Goal: Transaction & Acquisition: Purchase product/service

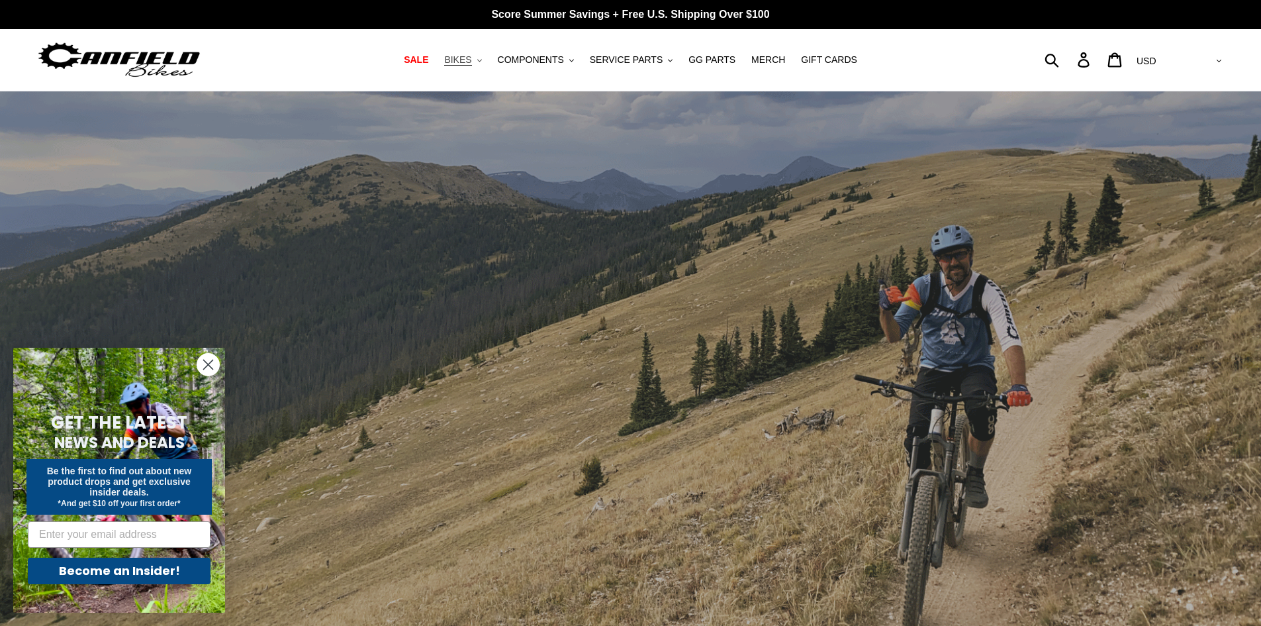
click at [485, 62] on button "BIKES .cls-1{fill:#231f20}" at bounding box center [463, 60] width 50 height 18
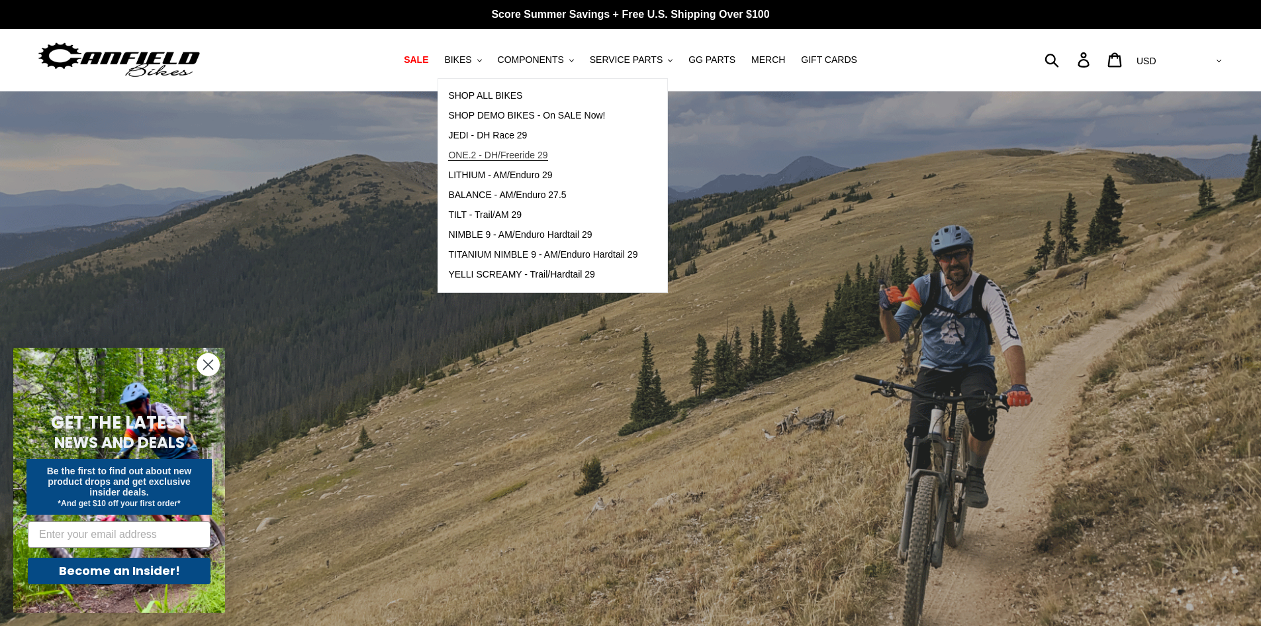
click at [500, 158] on span "ONE.2 - DH/Freeride 29" at bounding box center [497, 155] width 99 height 11
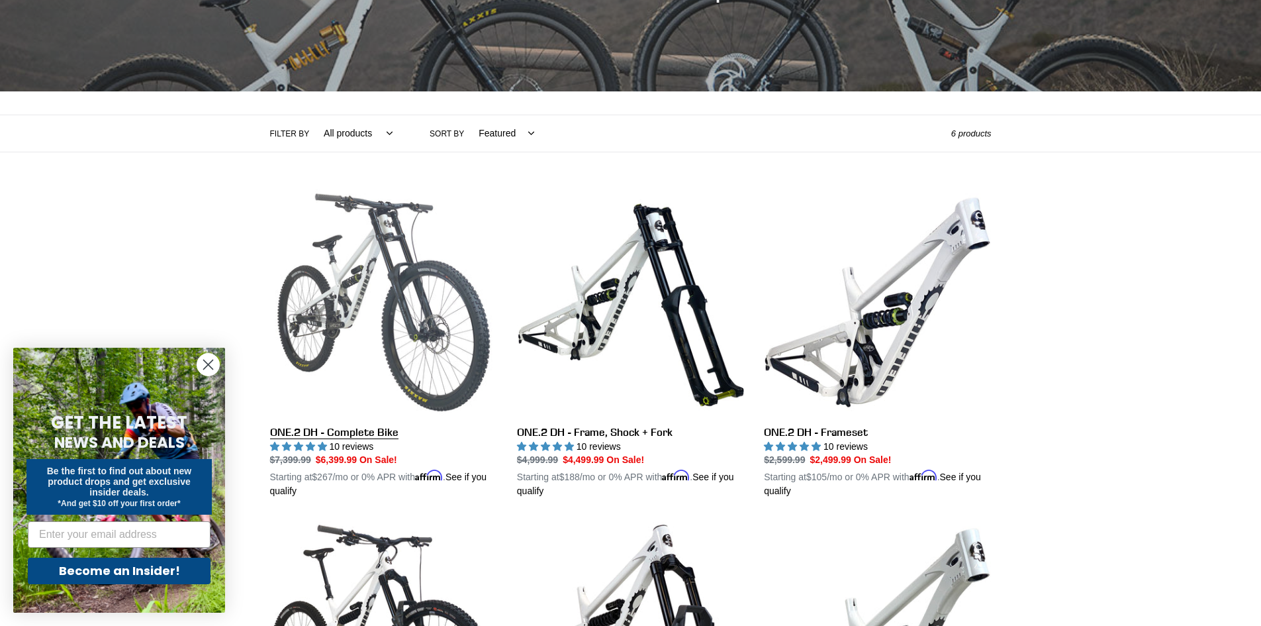
scroll to position [397, 0]
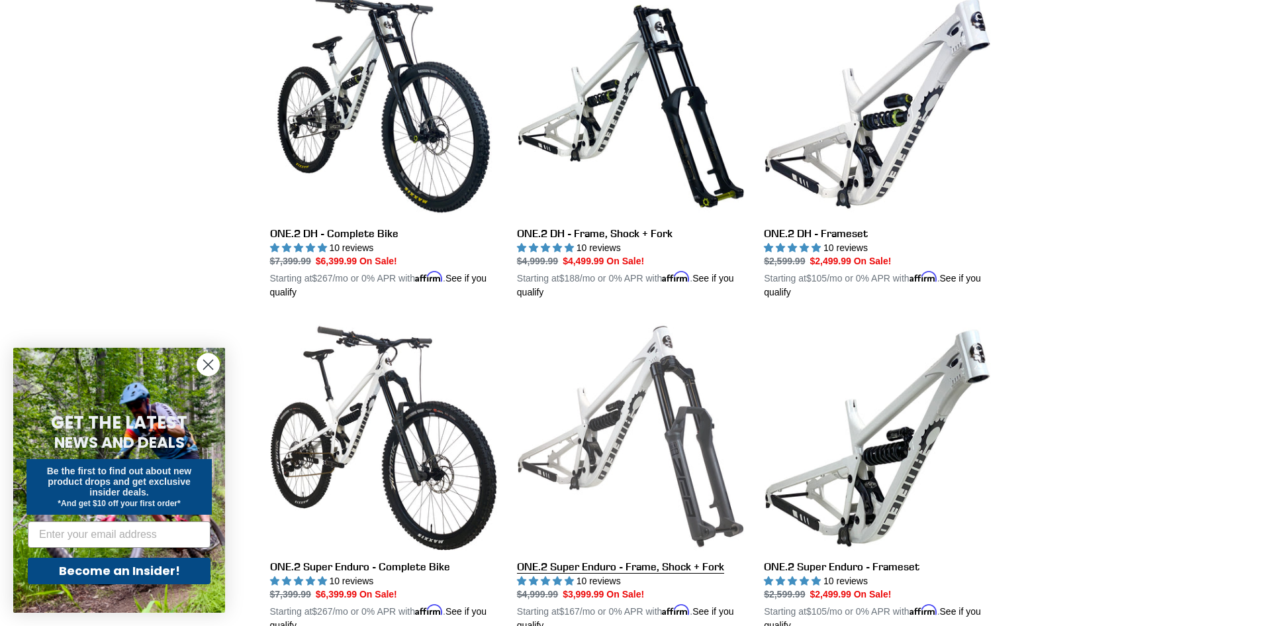
click at [653, 424] on link "ONE.2 Super Enduro - Frame, Shock + Fork" at bounding box center [630, 477] width 227 height 310
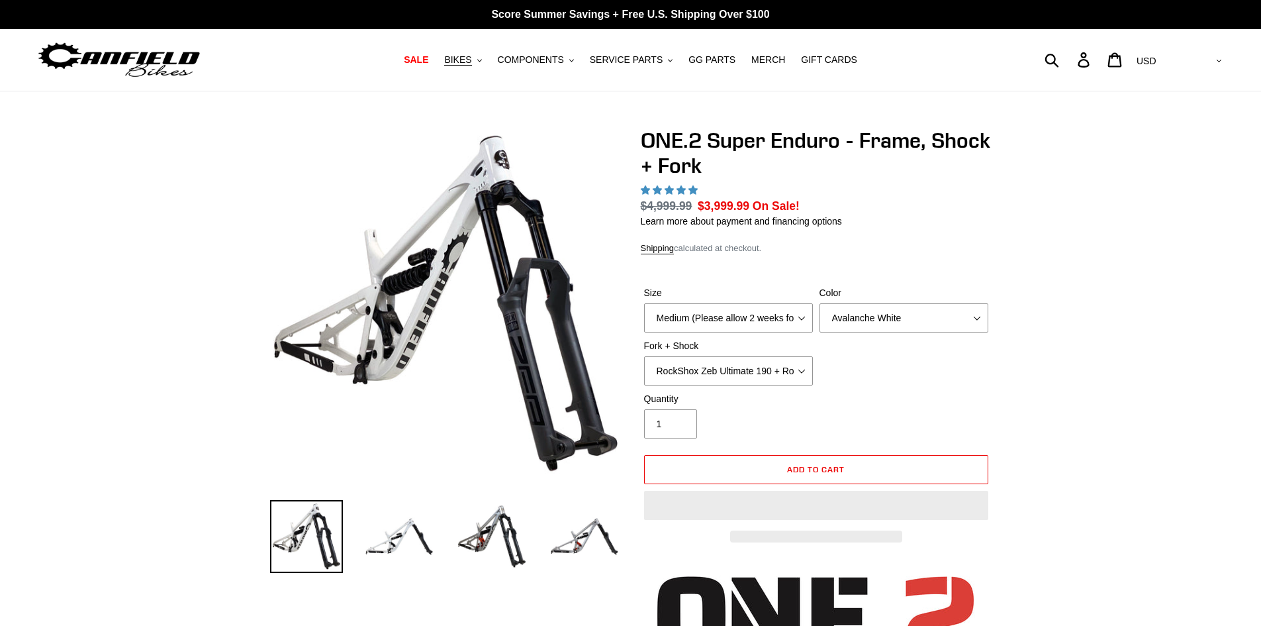
select select "highest-rating"
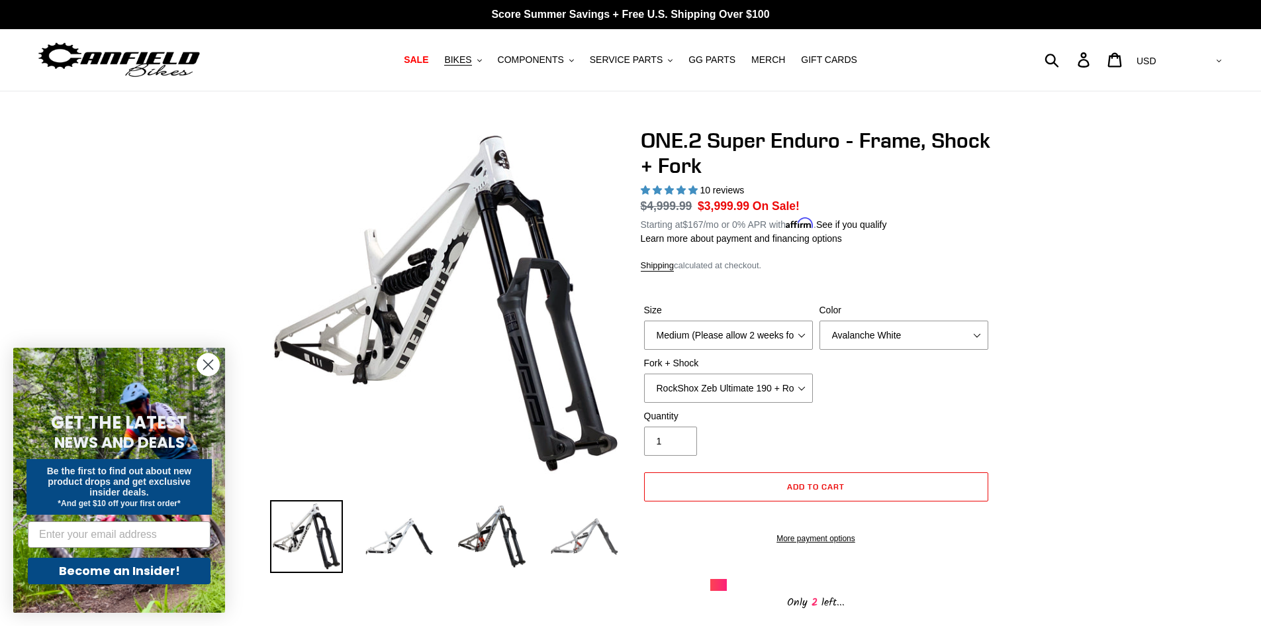
click at [596, 541] on img at bounding box center [584, 536] width 73 height 73
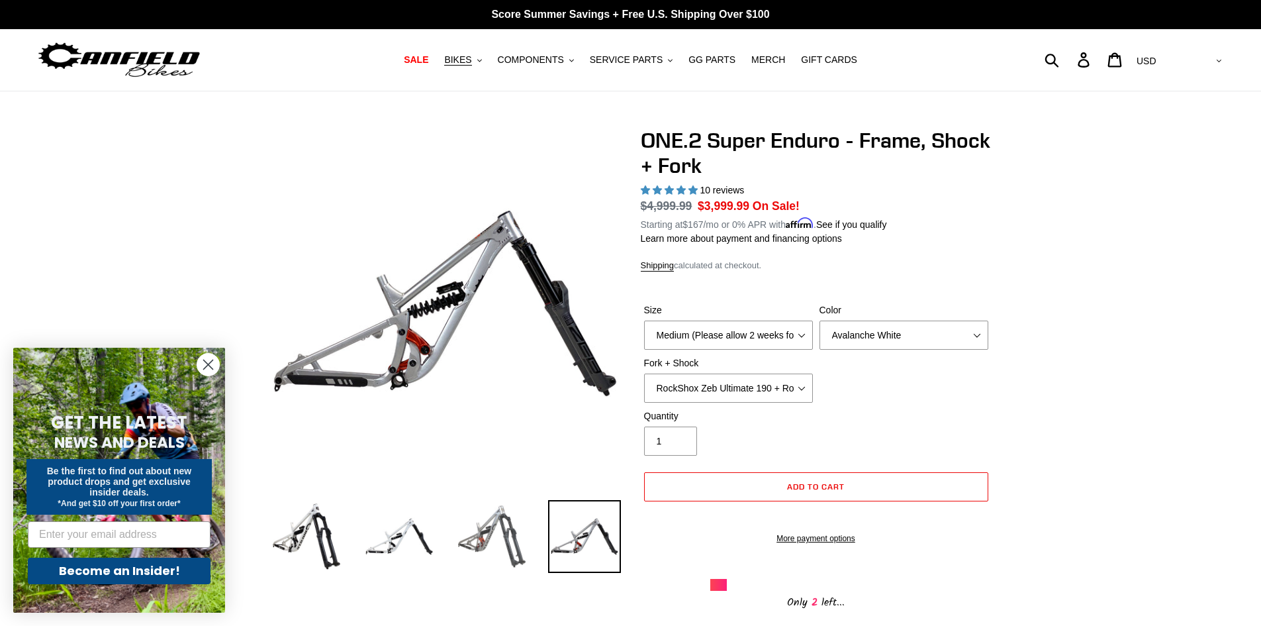
click at [525, 528] on img at bounding box center [491, 536] width 73 height 73
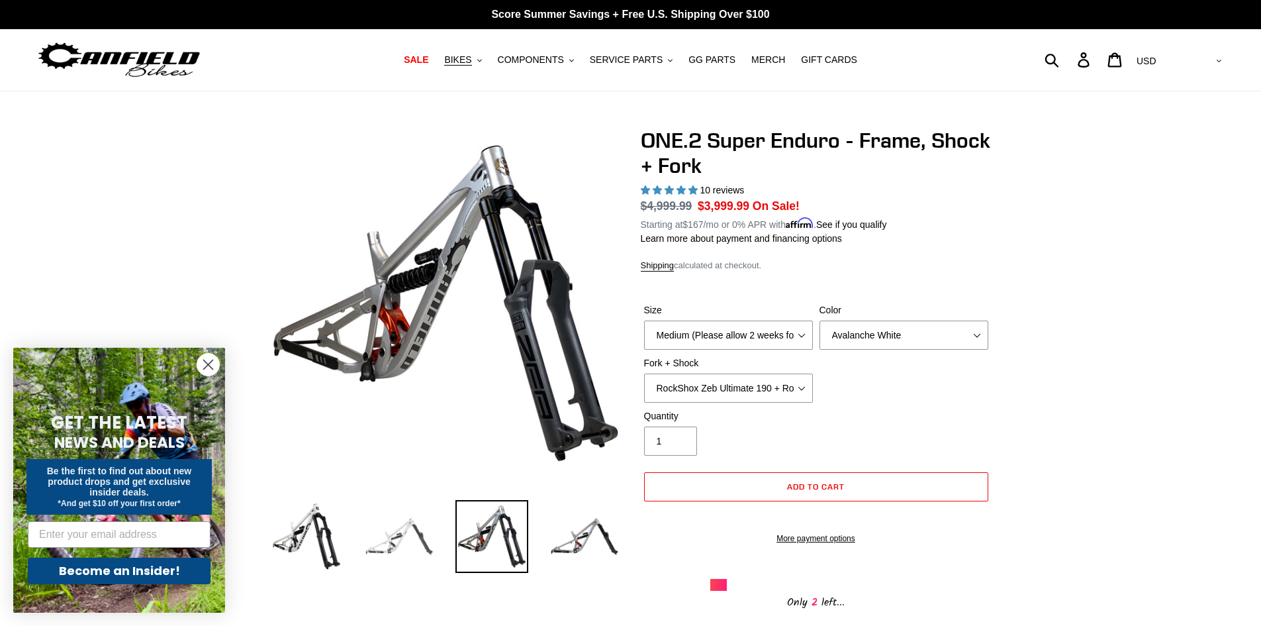
click at [435, 529] on img at bounding box center [399, 536] width 73 height 73
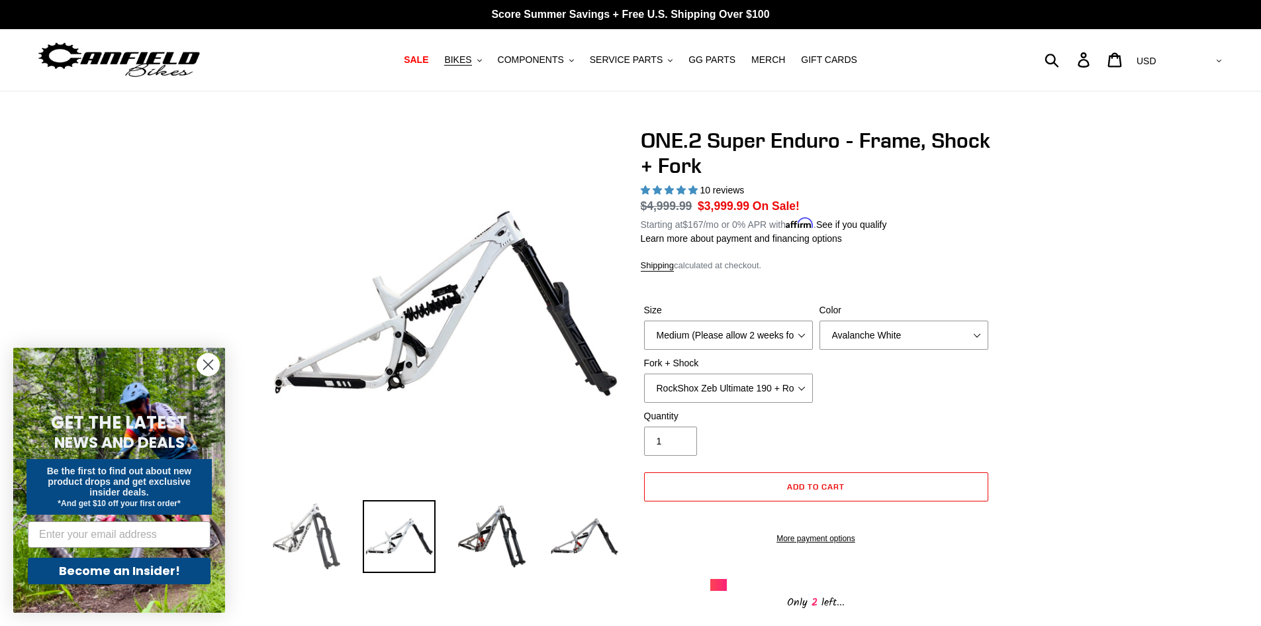
click at [332, 540] on img at bounding box center [306, 536] width 73 height 73
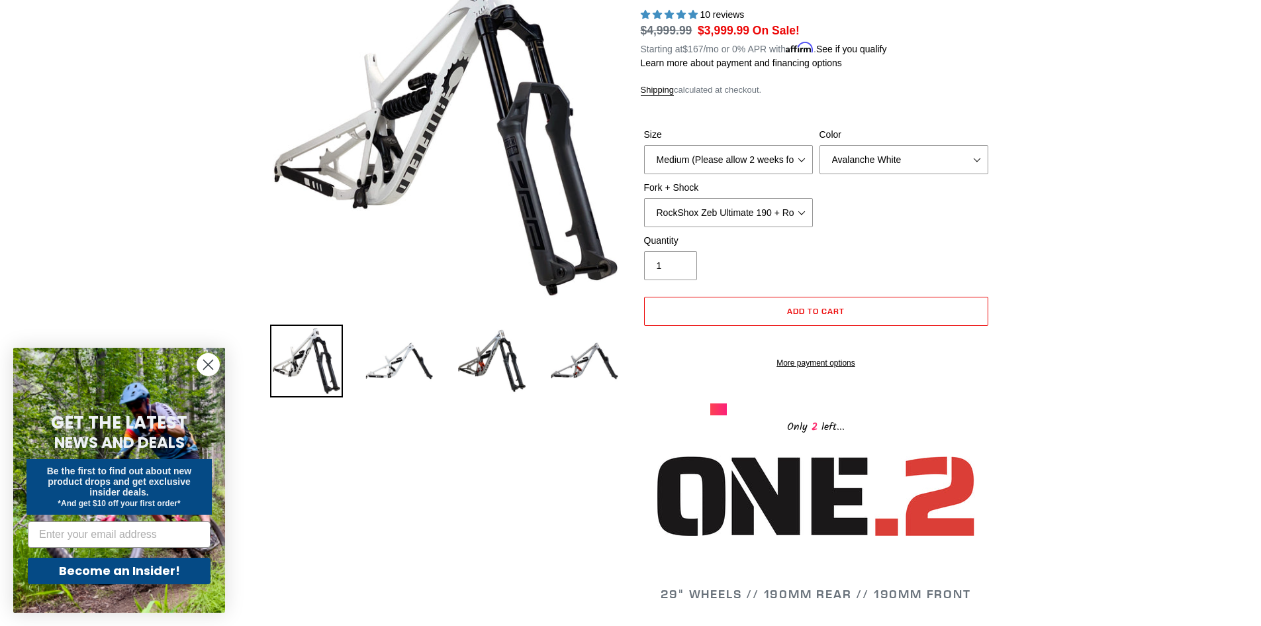
scroll to position [199, 0]
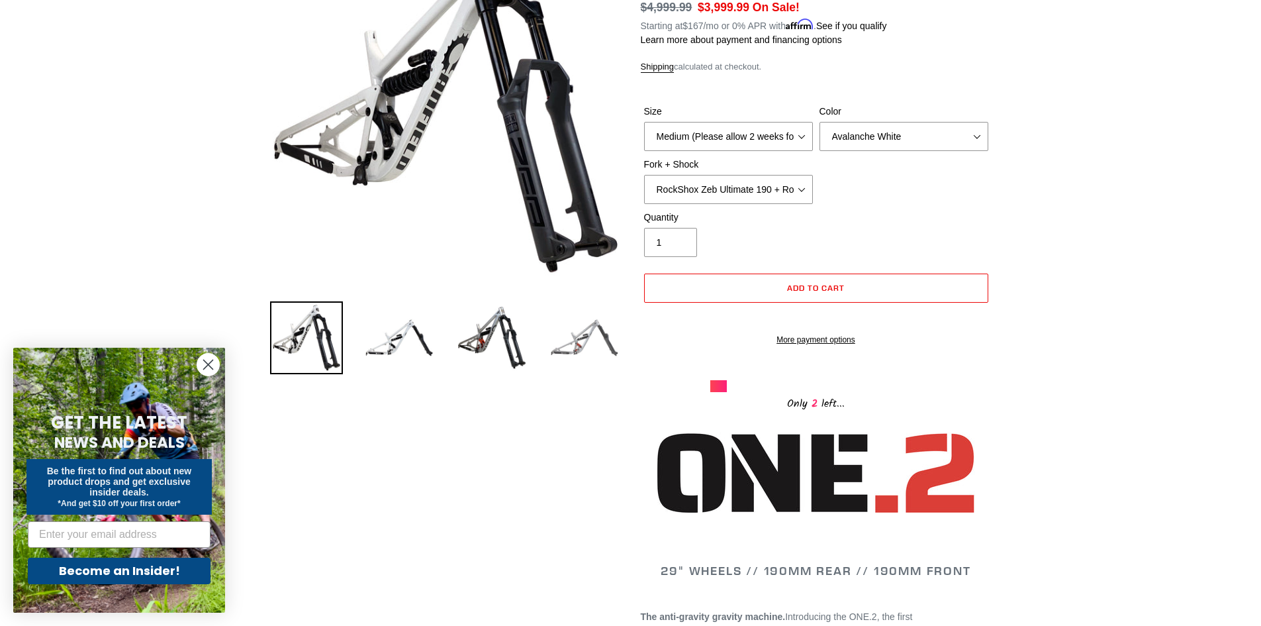
click at [610, 341] on img at bounding box center [584, 337] width 73 height 73
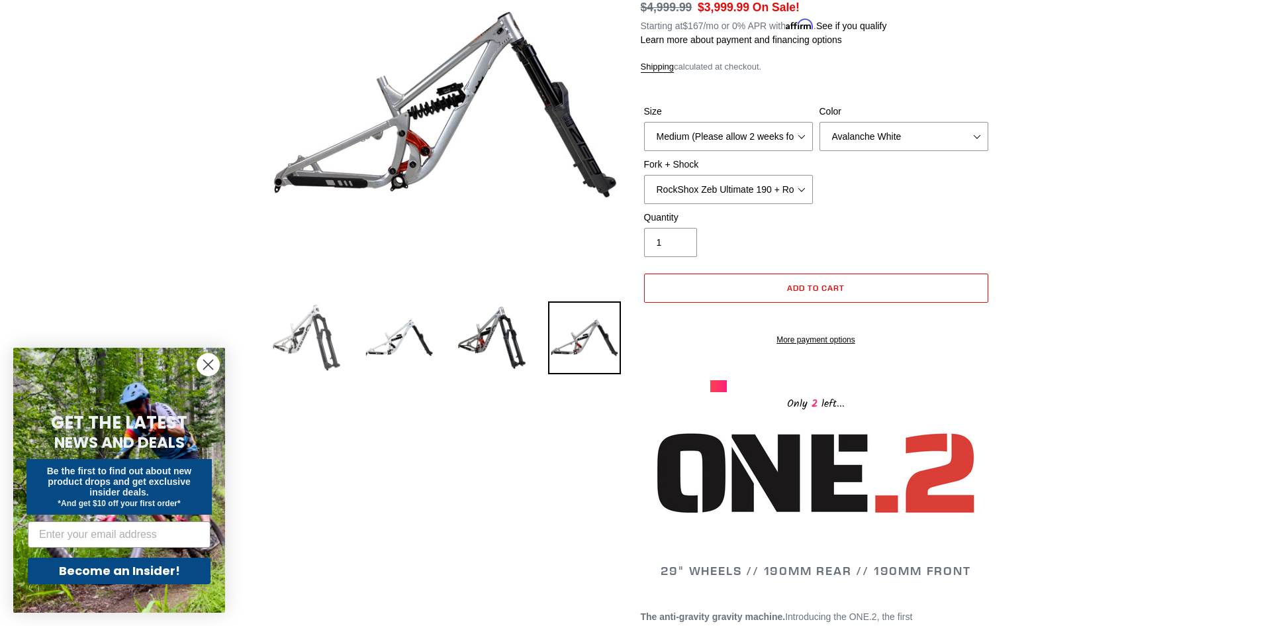
click at [310, 342] on img at bounding box center [306, 337] width 73 height 73
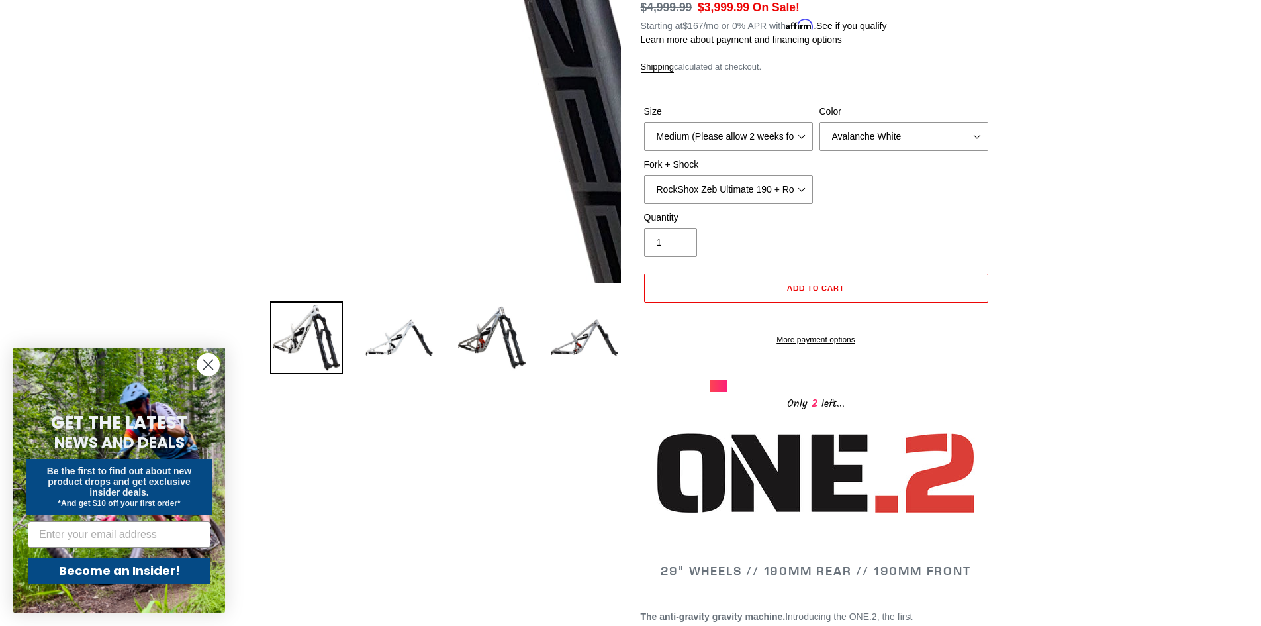
scroll to position [0, 0]
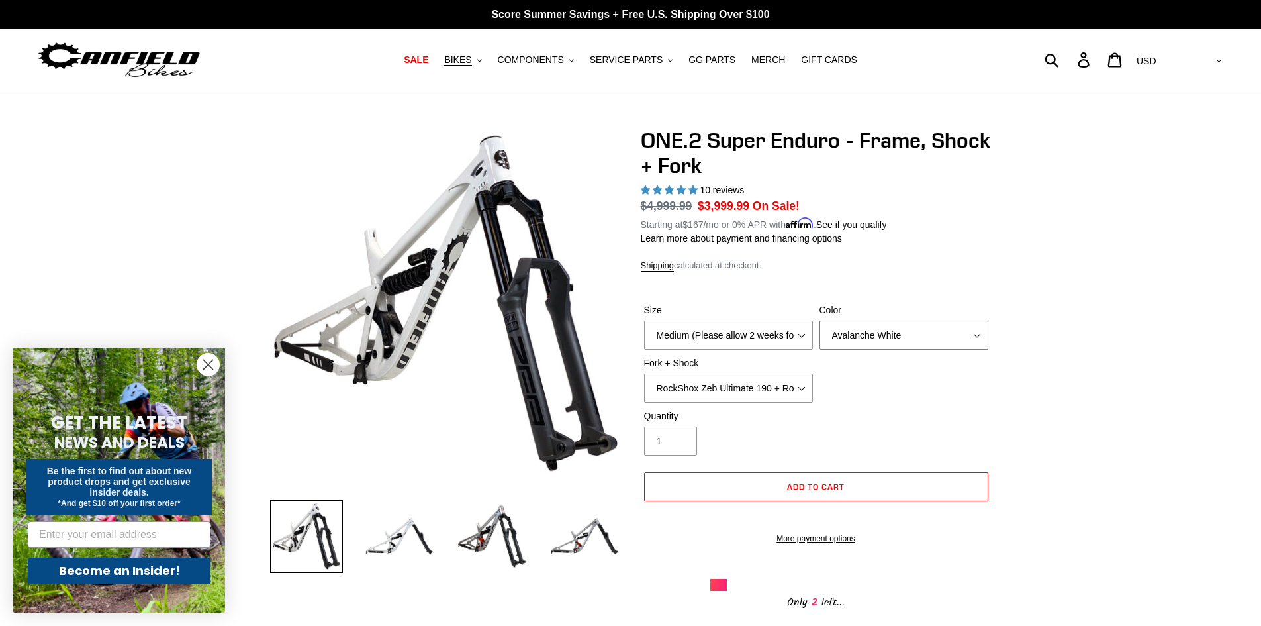
click at [955, 347] on select "Avalanche White Bentonite Grey" at bounding box center [904, 334] width 169 height 29
select select "Bentonite Grey"
click at [820, 320] on select "Avalanche White Bentonite Grey" at bounding box center [904, 334] width 169 height 29
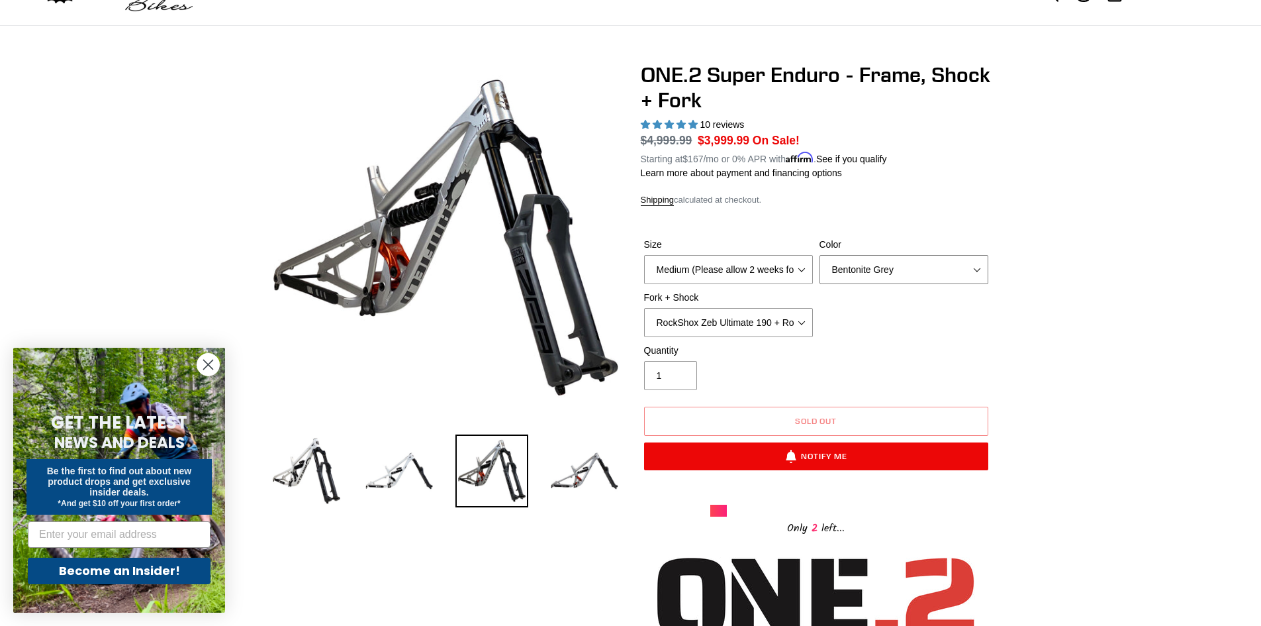
scroll to position [66, 0]
click at [716, 265] on select "Medium (Please allow 2 weeks for delivery) Large (Sold Out)" at bounding box center [728, 268] width 169 height 29
click at [644, 254] on select "Medium (Please allow 2 weeks for delivery) Large (Sold Out)" at bounding box center [728, 268] width 169 height 29
click at [715, 271] on select "Medium (Please allow 2 weeks for delivery) Large (Sold Out)" at bounding box center [728, 268] width 169 height 29
select select "Medium (Please allow 2 weeks for delivery)"
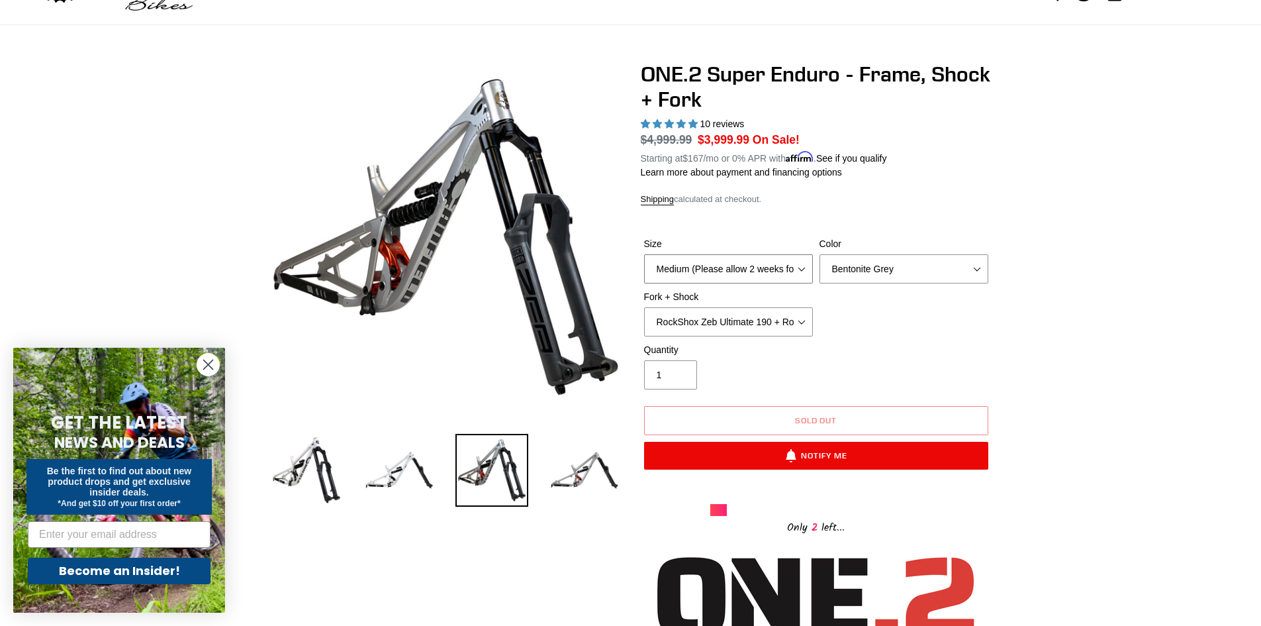
click at [644, 254] on select "Medium (Please allow 2 weeks for delivery) Large (Sold Out)" at bounding box center [728, 268] width 169 height 29
